Goal: Find specific page/section: Find specific page/section

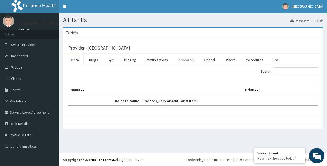
click at [187, 62] on link "Laboratory" at bounding box center [185, 60] width 25 height 11
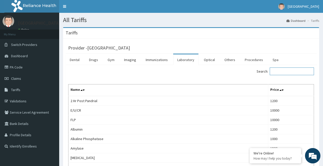
click at [282, 73] on input "Search:" at bounding box center [292, 72] width 44 height 8
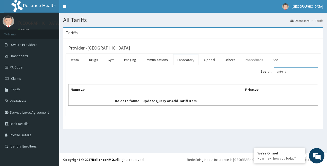
type input "antena"
click at [247, 61] on link "Procedures" at bounding box center [254, 60] width 27 height 11
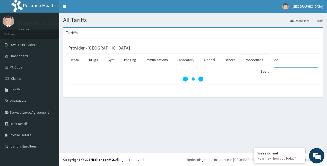
click at [282, 72] on input "Search:" at bounding box center [296, 72] width 44 height 8
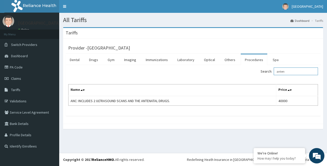
type input "anten"
